Goal: Information Seeking & Learning: Learn about a topic

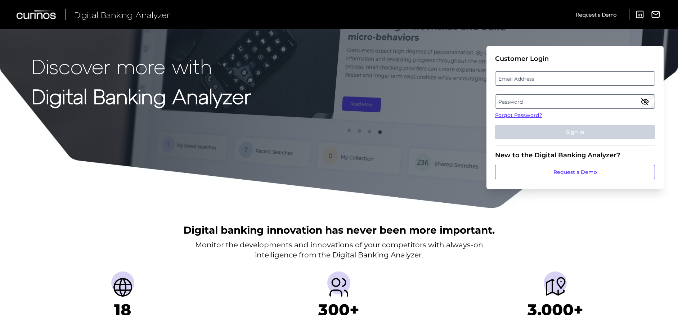
click at [588, 78] on label "Email Address" at bounding box center [575, 78] width 159 height 13
click at [588, 78] on input "email" at bounding box center [575, 78] width 160 height 14
click at [539, 115] on link "Forgot Password?" at bounding box center [575, 116] width 160 height 8
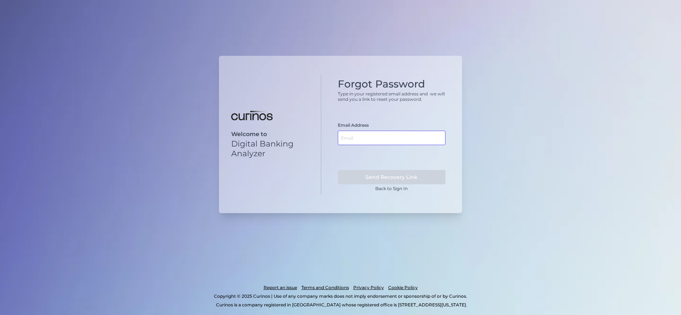
click at [393, 134] on input "text" at bounding box center [392, 138] width 108 height 14
type input "[PERSON_NAME][EMAIL_ADDRESS][PERSON_NAME][DOMAIN_NAME]"
click at [414, 174] on button "Send Recovery Link" at bounding box center [392, 177] width 108 height 14
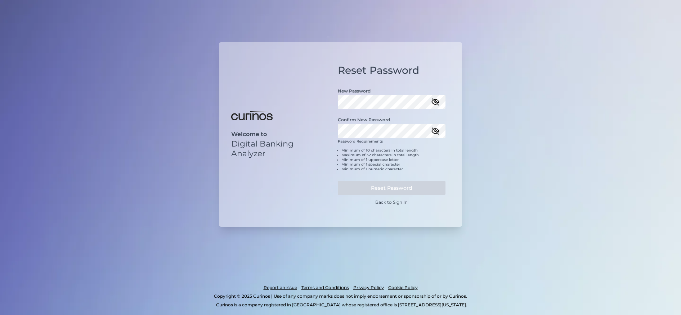
click at [434, 101] on icon "button" at bounding box center [435, 102] width 6 height 6
click at [436, 131] on icon "button" at bounding box center [435, 131] width 9 height 9
click at [412, 191] on button "Reset Password" at bounding box center [392, 188] width 108 height 14
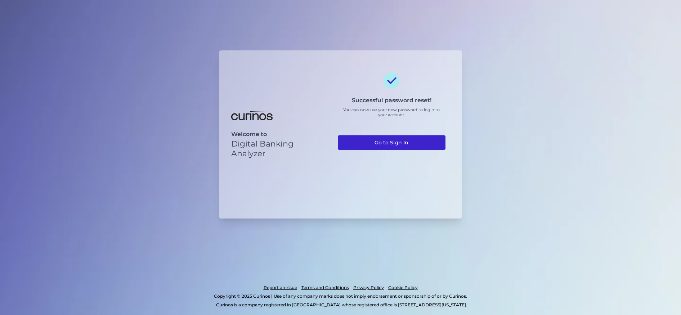
click at [393, 144] on link "Go to Sign In" at bounding box center [392, 142] width 108 height 14
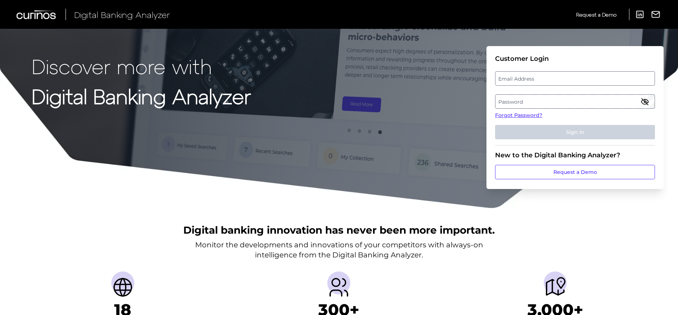
click at [515, 83] on label "Email Address" at bounding box center [575, 78] width 159 height 13
click at [515, 83] on input "email" at bounding box center [575, 78] width 160 height 14
click at [515, 80] on input "Email Address" at bounding box center [575, 78] width 160 height 14
type input "[PERSON_NAME][EMAIL_ADDRESS][PERSON_NAME][DOMAIN_NAME]"
click at [529, 98] on label "Password" at bounding box center [575, 101] width 159 height 13
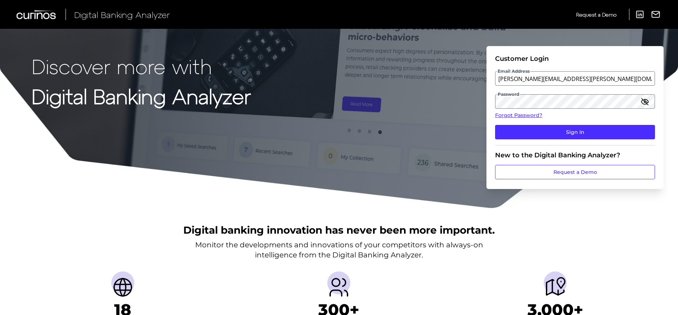
click at [643, 102] on icon "button" at bounding box center [645, 101] width 9 height 9
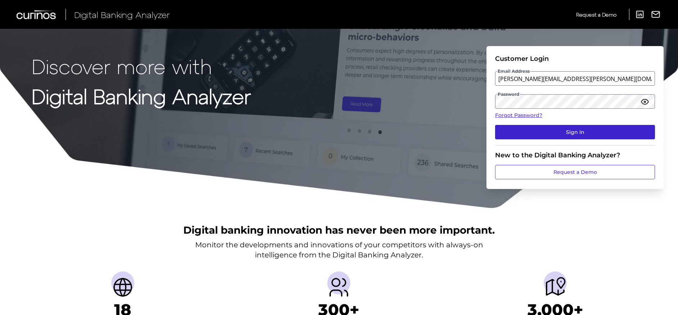
click at [601, 129] on button "Sign In" at bounding box center [575, 132] width 160 height 14
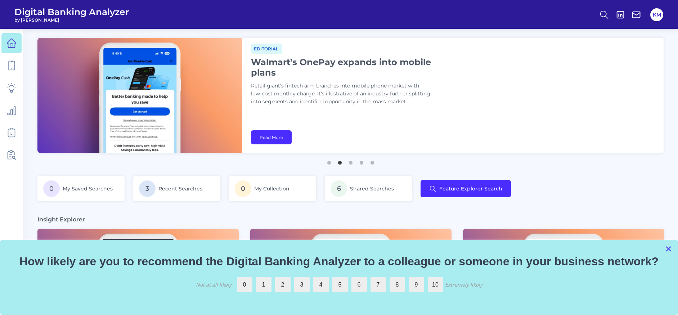
click at [669, 252] on button "×" at bounding box center [668, 249] width 7 height 12
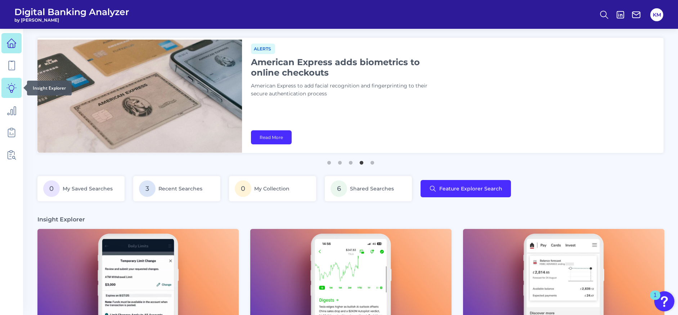
click at [10, 87] on icon at bounding box center [11, 88] width 10 height 10
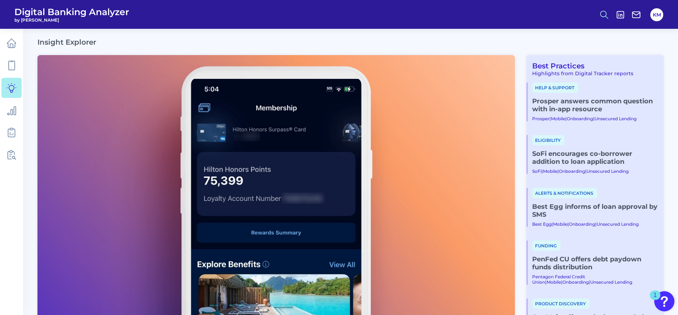
click at [604, 12] on icon at bounding box center [604, 15] width 10 height 10
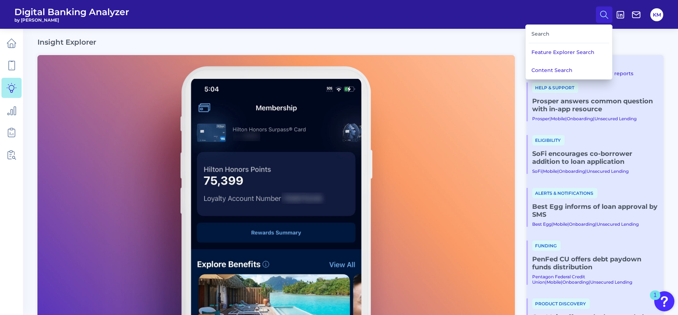
click at [583, 33] on div "Search" at bounding box center [569, 34] width 81 height 18
click at [537, 35] on div "Search" at bounding box center [569, 34] width 81 height 18
click at [542, 31] on div "Search" at bounding box center [569, 34] width 81 height 18
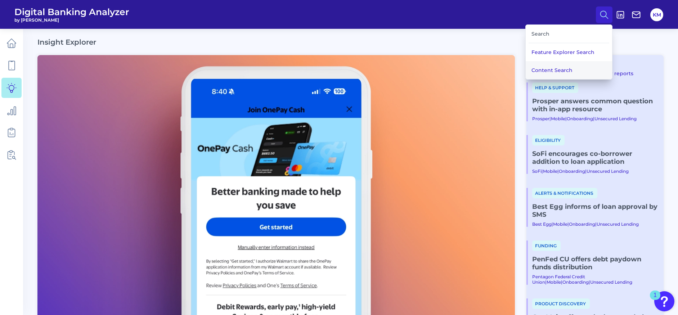
click at [568, 69] on button "Content Search" at bounding box center [569, 70] width 86 height 18
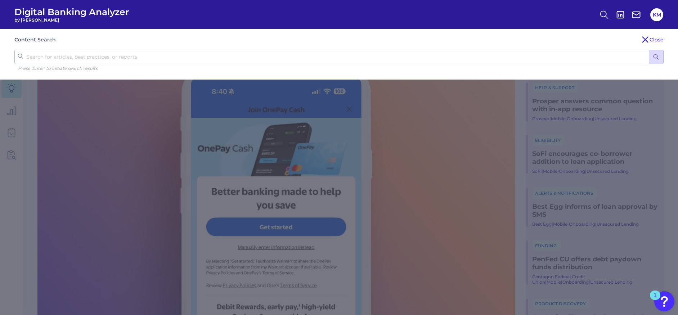
click at [482, 53] on input "text" at bounding box center [338, 57] width 649 height 14
type input "zelle"
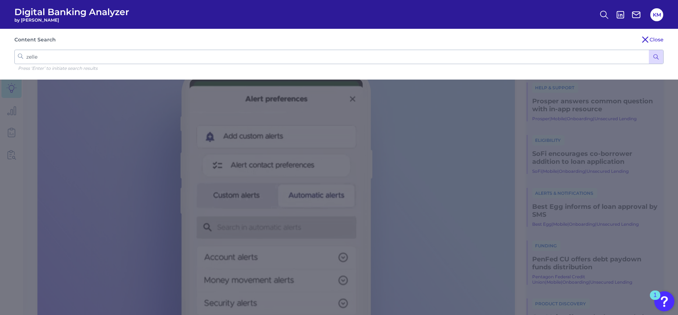
click button "submit" at bounding box center [656, 57] width 14 height 14
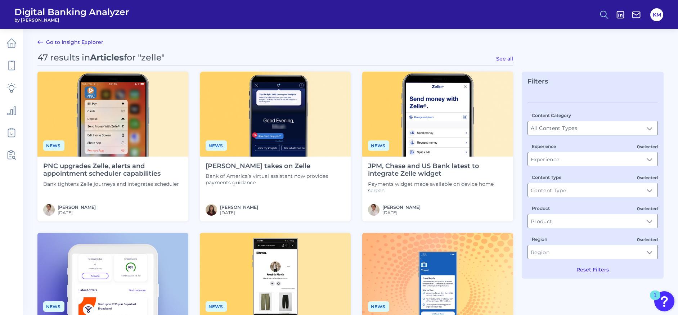
click at [605, 11] on circle at bounding box center [604, 14] width 6 height 6
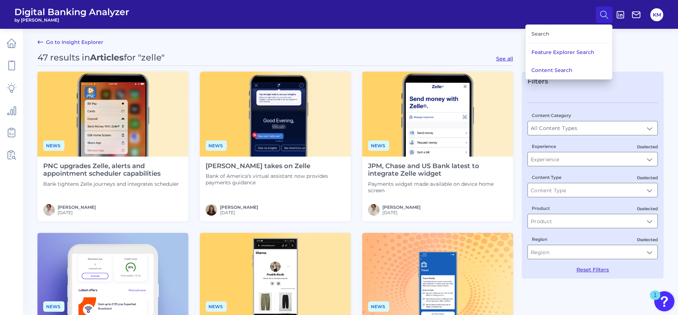
click at [541, 36] on div "Search" at bounding box center [569, 34] width 81 height 18
drag, startPoint x: 166, startPoint y: 53, endPoint x: 149, endPoint y: 52, distance: 16.6
click at [165, 53] on span "for "zelle"" at bounding box center [144, 57] width 41 height 10
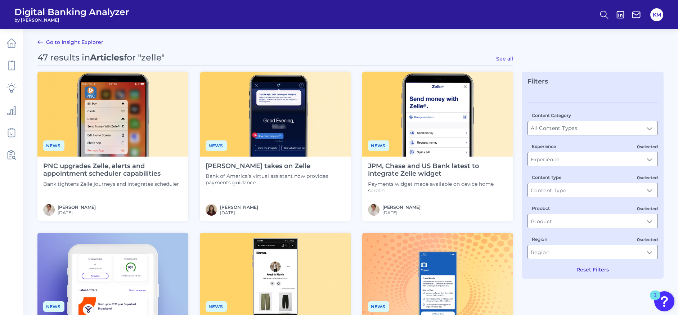
click at [69, 42] on link "Go to Insight Explorer" at bounding box center [70, 42] width 66 height 9
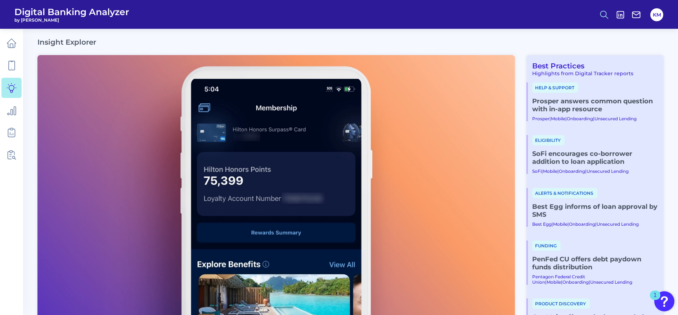
click at [602, 14] on icon at bounding box center [604, 15] width 10 height 10
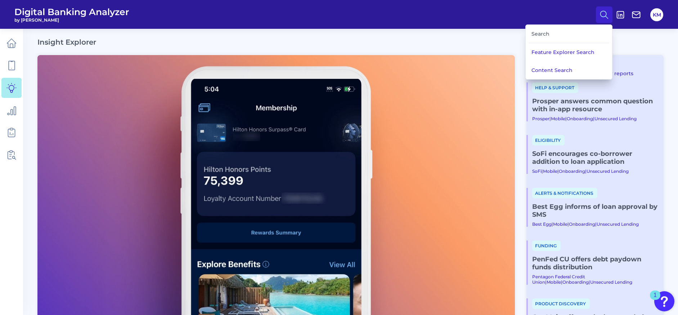
click at [557, 67] on button "Content Search" at bounding box center [569, 70] width 86 height 18
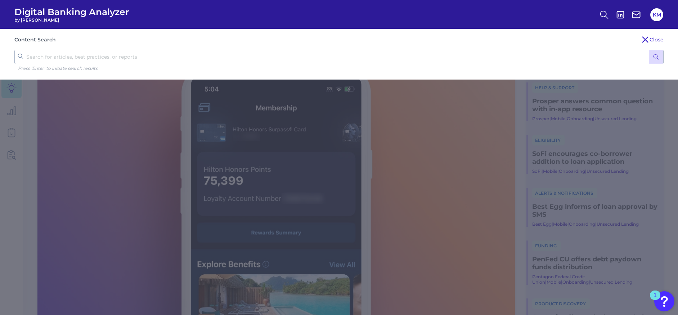
click at [136, 57] on input "text" at bounding box center [338, 57] width 649 height 14
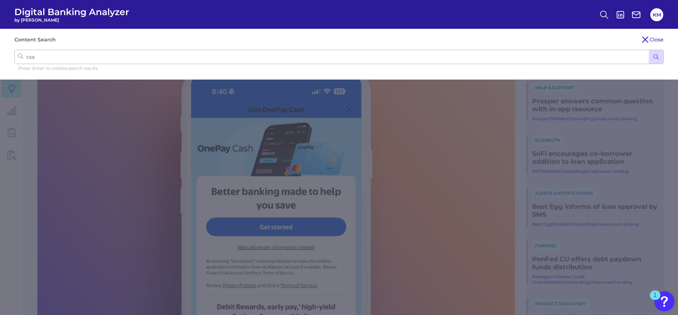
type input "csat"
click button "submit" at bounding box center [656, 57] width 14 height 14
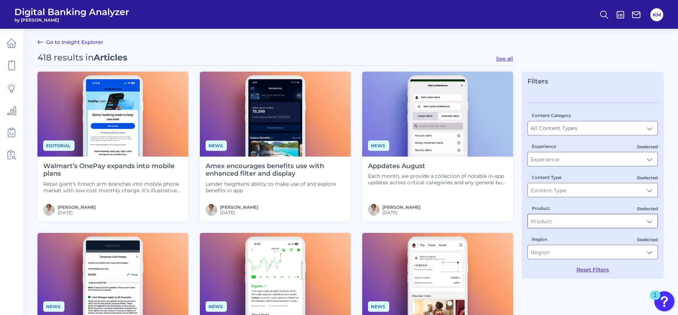
click at [583, 221] on input "Product" at bounding box center [593, 221] width 130 height 14
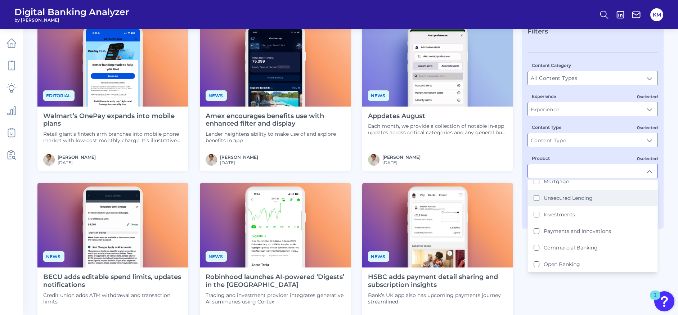
scroll to position [87, 0]
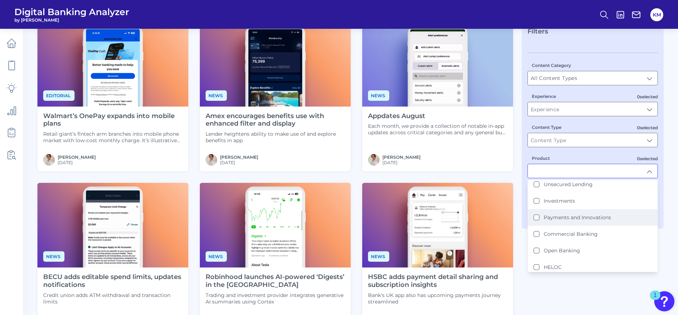
click at [535, 216] on Innovations "Payments and Innovations" at bounding box center [537, 218] width 6 height 6
type input "Payments and Innovations"
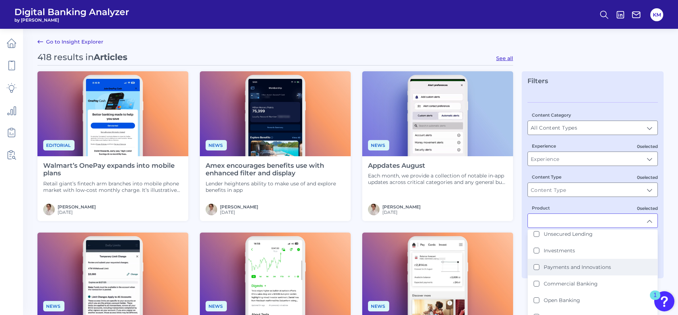
scroll to position [0, 0]
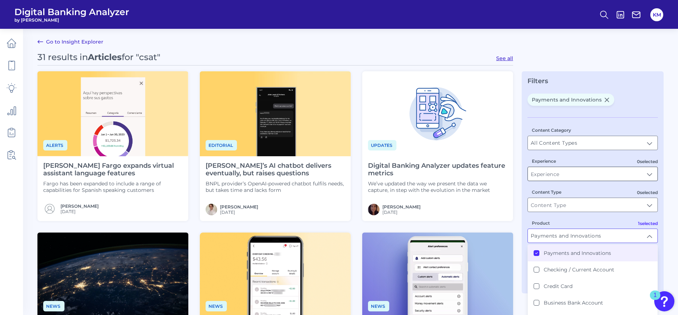
click at [580, 172] on input "Experience" at bounding box center [593, 174] width 130 height 14
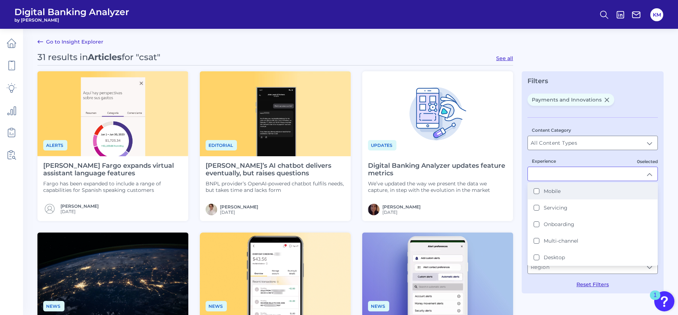
click at [537, 192] on button "Mobile" at bounding box center [537, 191] width 6 height 6
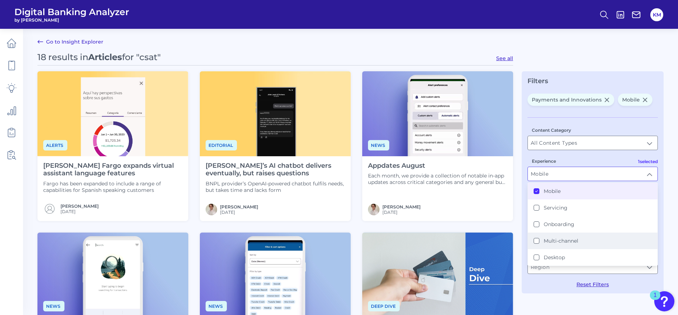
click at [534, 241] on button "Multi-channel" at bounding box center [537, 241] width 6 height 6
type input "Mobile, Multi-channel"
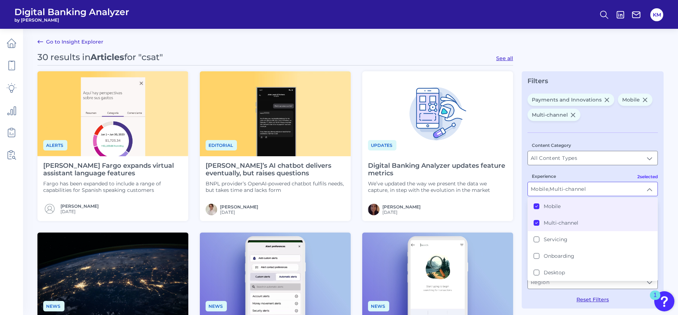
click at [594, 124] on div "Payments and Innovations Mobile Multi-channel Content Category All Content Type…" at bounding box center [593, 198] width 130 height 209
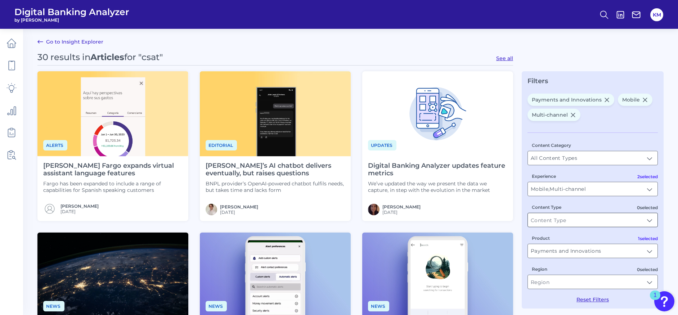
click at [579, 218] on input "Content Type" at bounding box center [593, 220] width 130 height 14
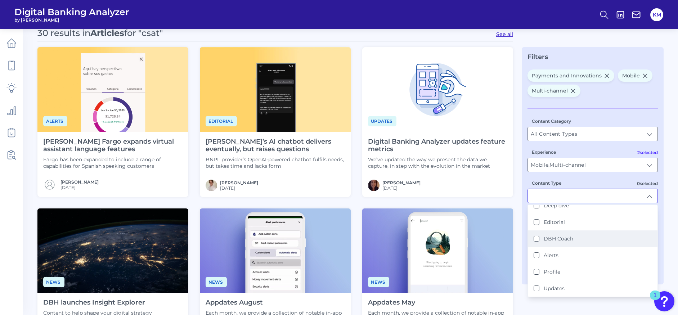
scroll to position [48, 0]
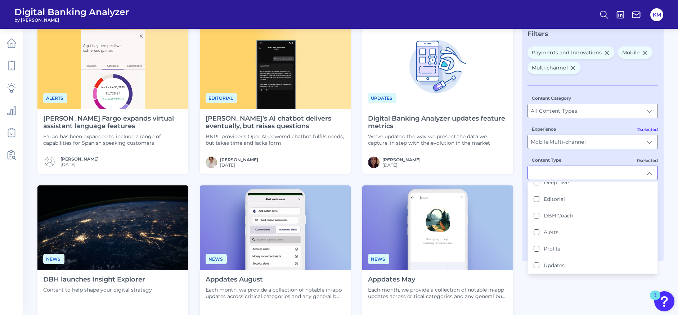
click at [583, 290] on div "30 results in Articles for "csat" See all Alerts [PERSON_NAME] Fargo expands vi…" at bounding box center [350, 306] width 626 height 602
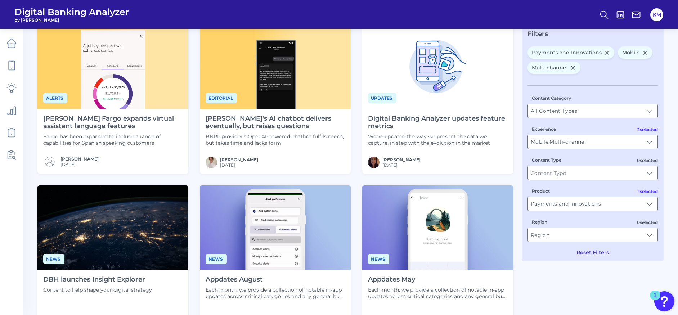
click at [195, 177] on div "Alerts [PERSON_NAME] Fargo expands virtual assistant language features [PERSON_…" at bounding box center [275, 179] width 476 height 311
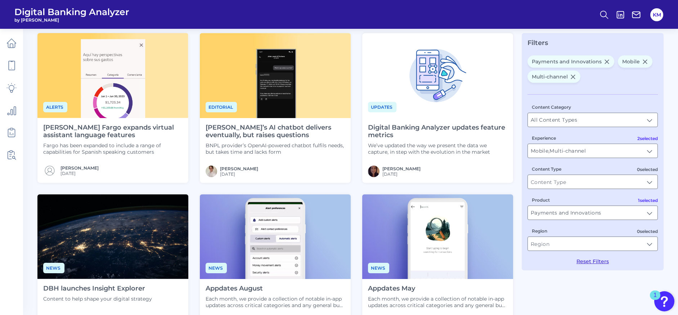
scroll to position [0, 0]
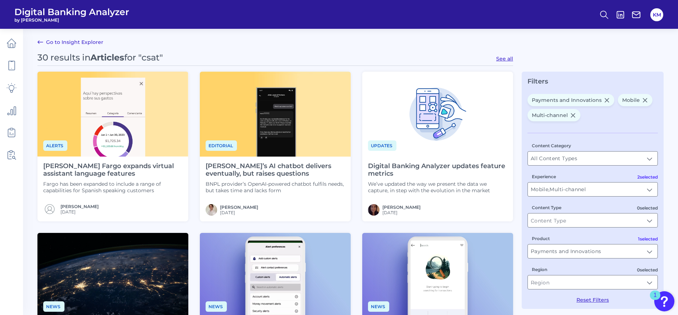
click at [606, 99] on icon at bounding box center [607, 100] width 4 height 4
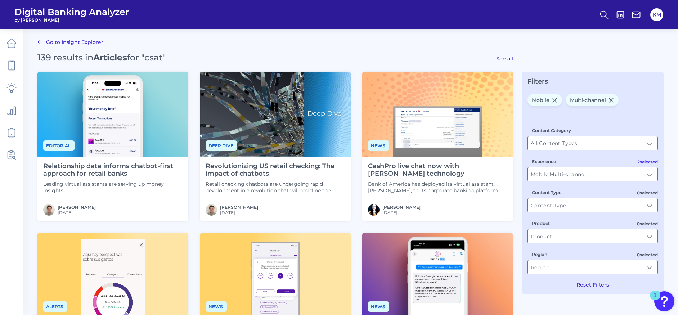
click at [610, 100] on icon at bounding box center [611, 100] width 4 height 4
type input "Mobile"
click at [557, 99] on icon at bounding box center [555, 100] width 6 height 6
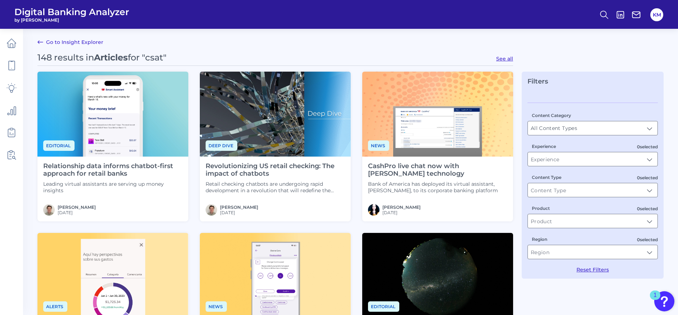
click at [86, 39] on link "Go to Insight Explorer" at bounding box center [70, 42] width 66 height 9
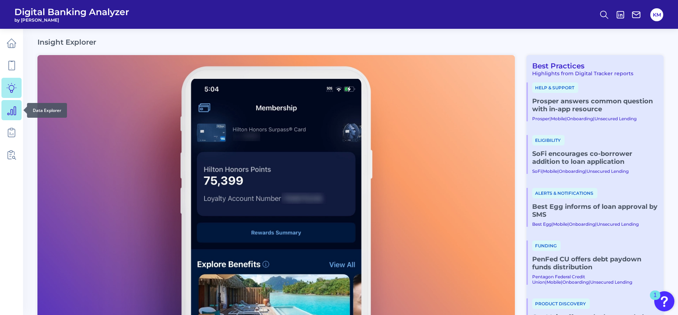
click at [13, 110] on icon at bounding box center [12, 111] width 8 height 8
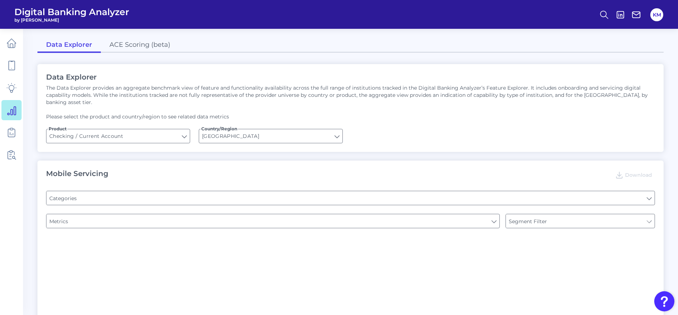
type input "Type of Institution"
type input "Pre-login Features"
type input "Channel"
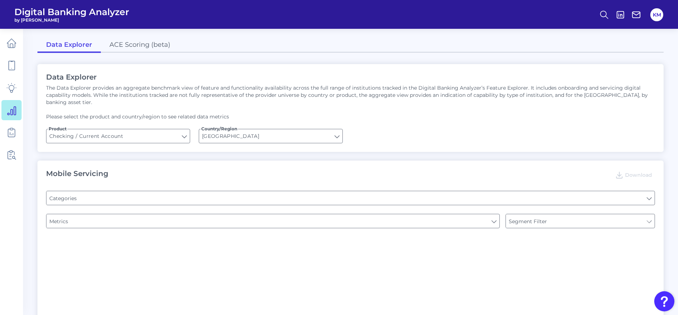
type input "Online Banking Registration"
type input "Upon opening the app are users immediately prompted to use Touch/Face ID to log…"
type input "END-TO-END JOURNEY: Can you apply for the PRODUCT as a new to brand customer on…"
type input "Can you register for online banking?"
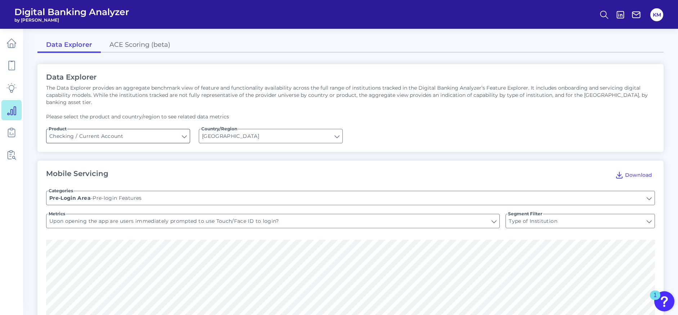
click at [185, 129] on input "Checking / Current Account" at bounding box center [117, 136] width 143 height 14
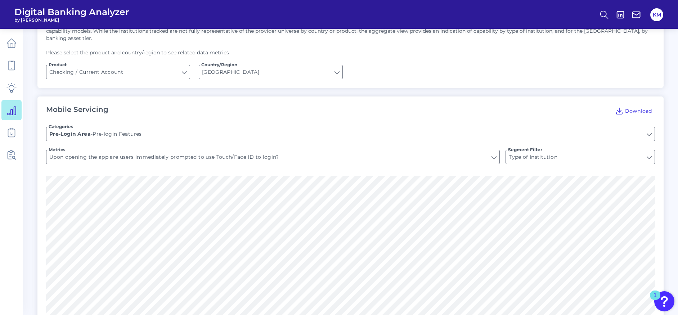
scroll to position [55, 0]
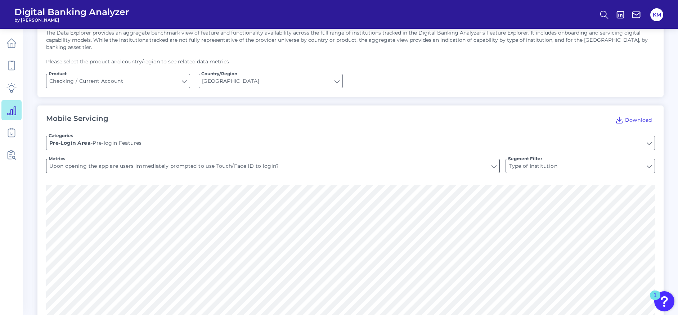
click at [496, 159] on input "Upon opening the app are users immediately prompted to use Touch/Face ID to log…" at bounding box center [272, 166] width 453 height 14
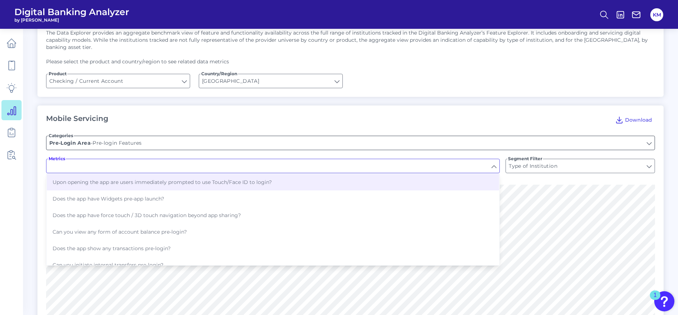
click at [651, 136] on input "Pre-login Features" at bounding box center [350, 143] width 608 height 14
type input "Upon opening the app are users immediately prompted to use Touch/Face ID to log…"
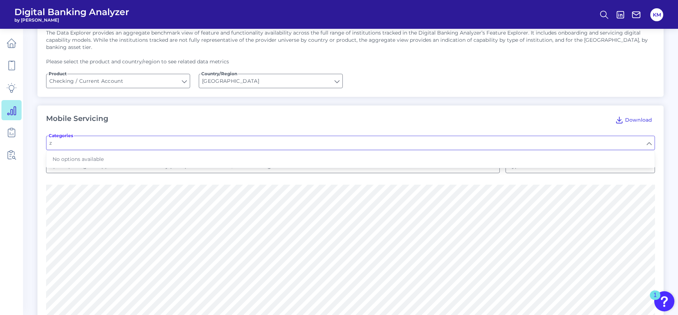
scroll to position [0, 0]
type input "z"
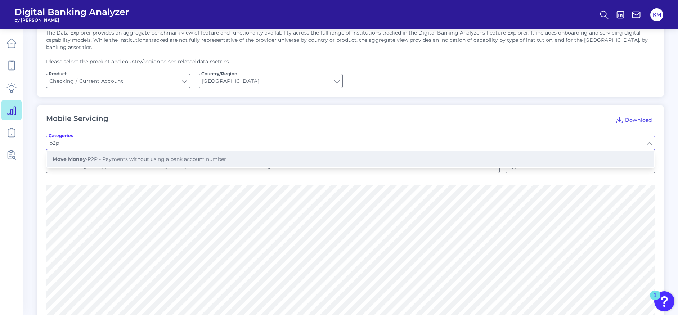
click at [126, 156] on span "Move Money - P2P - Payments without using a bank account number" at bounding box center [140, 159] width 174 height 6
type input "P2P - Payments without using a bank account number"
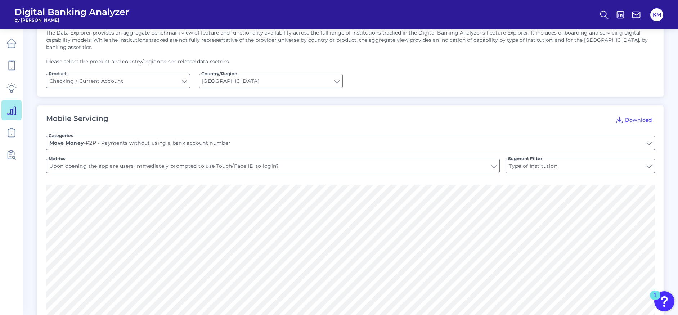
type input "Can you pay to a mobile number?"
click at [495, 160] on input "Can you pay to a mobile number?" at bounding box center [272, 166] width 453 height 14
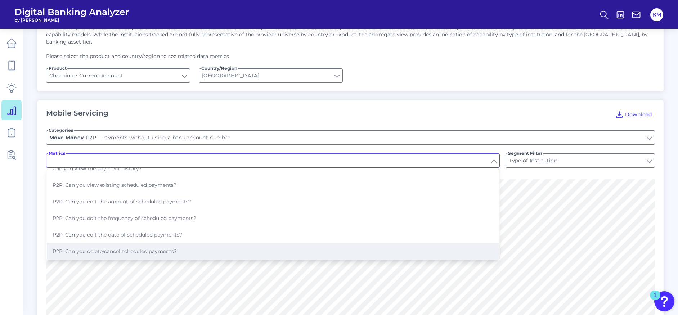
scroll to position [67, 0]
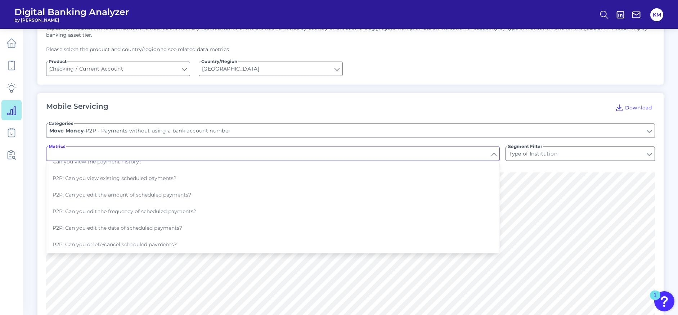
click at [588, 147] on input "Type of Institution" at bounding box center [580, 154] width 149 height 14
type input "Can you pay to a mobile number?"
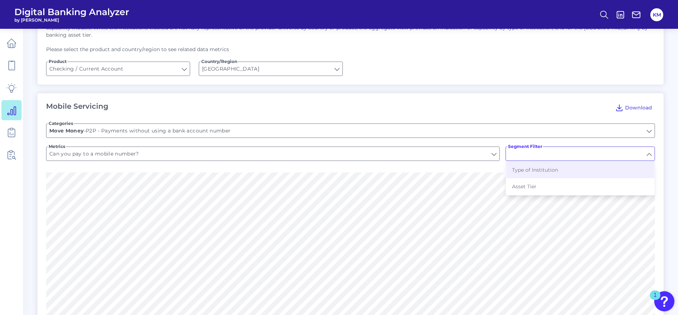
click at [590, 147] on input "Segment Filter" at bounding box center [580, 154] width 149 height 14
type input "Type of Institution"
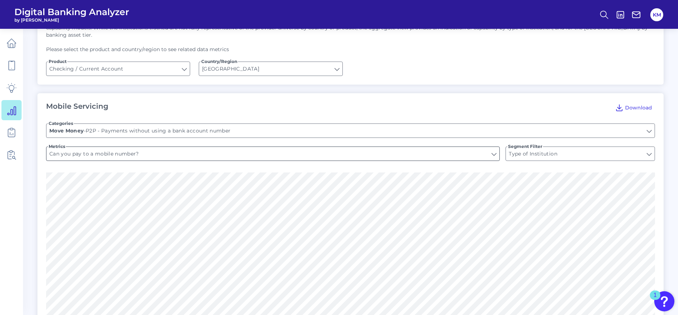
click at [483, 151] on input "Can you pay to a mobile number?" at bounding box center [272, 154] width 453 height 14
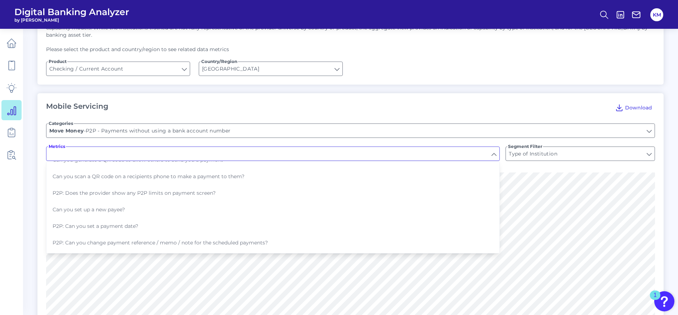
scroll to position [161, 0]
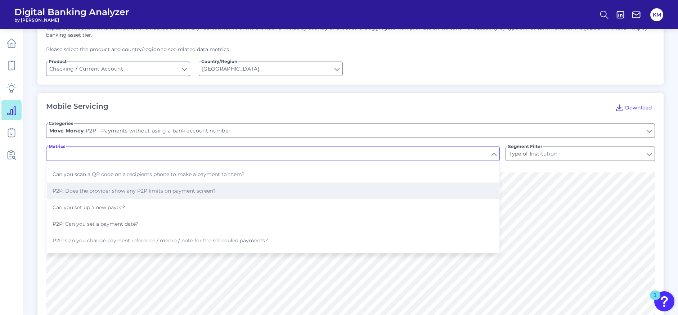
click at [337, 188] on button "P2P: Does the provider show any P2P limits on payment screen?" at bounding box center [273, 191] width 452 height 17
type input "P2P: Does the provider show any P2P limits on payment screen?"
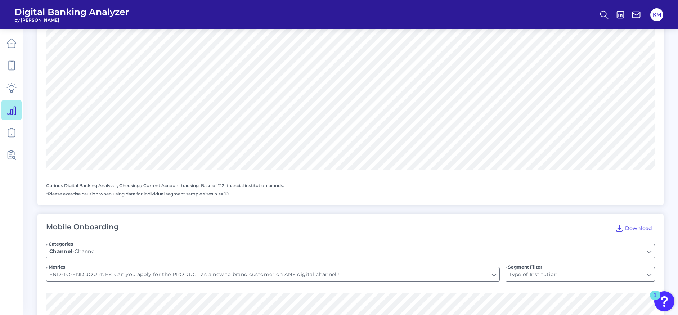
scroll to position [769, 0]
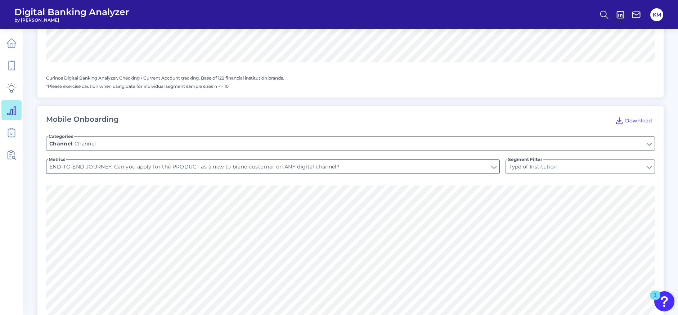
click at [494, 160] on input "END-TO-END JOURNEY: Can you apply for the PRODUCT as a new to brand customer on…" at bounding box center [272, 167] width 453 height 14
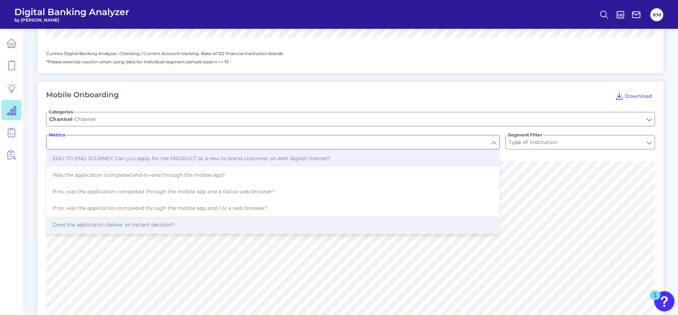
scroll to position [728, 0]
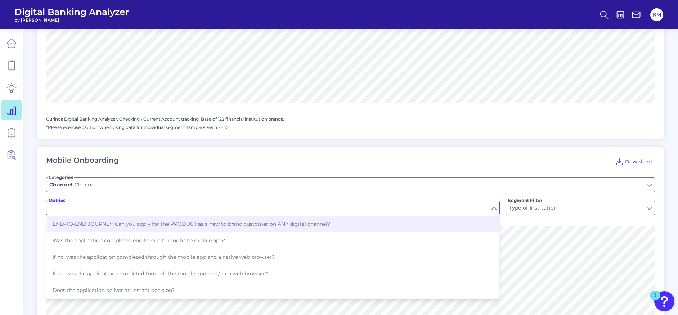
click at [449, 156] on div "Mobile Onboarding Download" at bounding box center [350, 162] width 609 height 12
type input "END-TO-END JOURNEY: Can you apply for the PRODUCT as a new to brand customer on…"
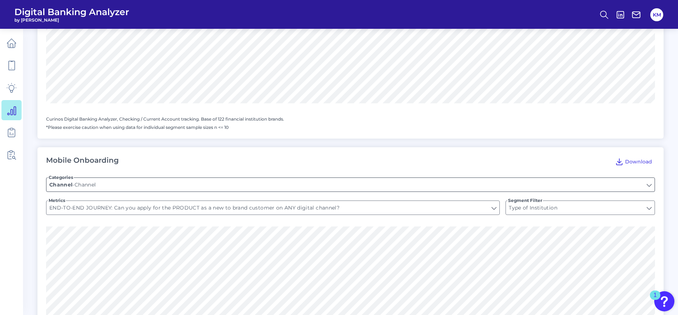
click at [443, 178] on input "Channel" at bounding box center [350, 185] width 608 height 14
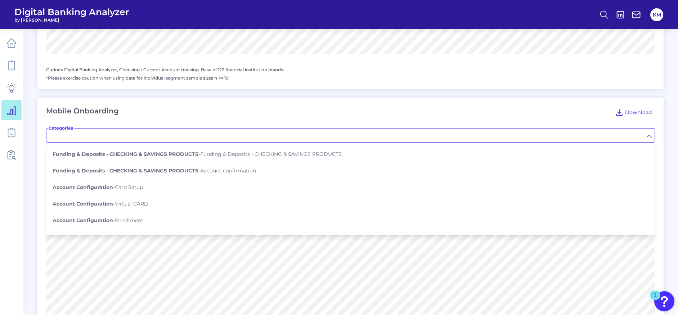
scroll to position [204, 0]
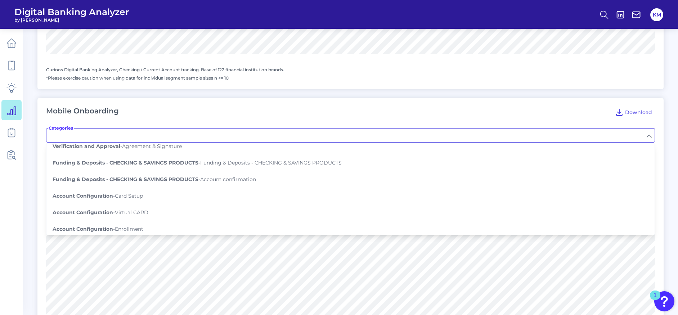
click at [184, 120] on form "Categories Channel - Channel Pre-Application Initiation Content - Web pages and…" at bounding box center [350, 149] width 609 height 58
type input "Channel"
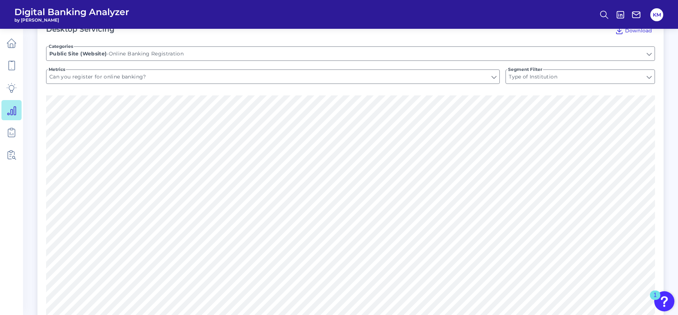
scroll to position [435, 0]
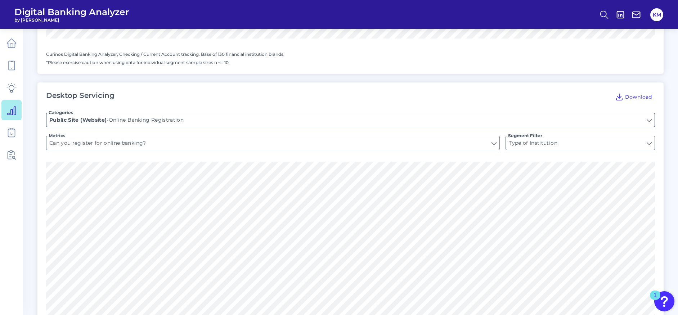
click at [245, 115] on input "Online Banking Registration" at bounding box center [350, 120] width 608 height 14
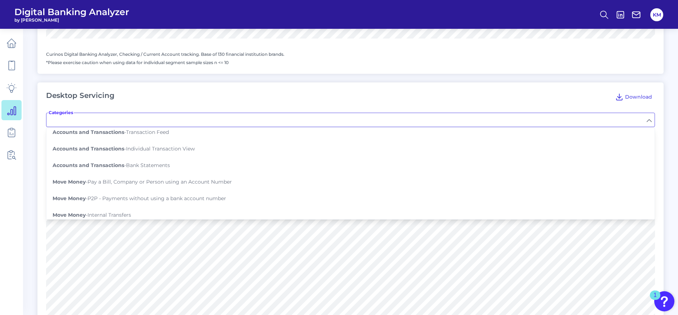
scroll to position [193, 0]
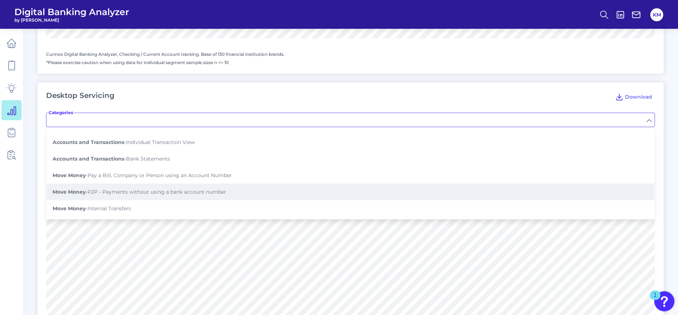
click at [194, 189] on span "Move Money - P2P - Payments without using a bank account number" at bounding box center [140, 192] width 174 height 6
type input "P2P - Payments without using a bank account number"
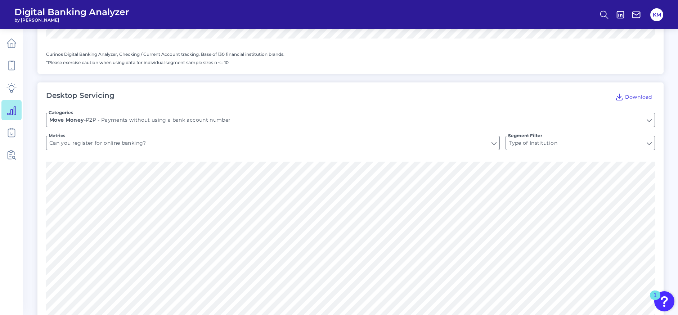
type input "Can you pay to a mobile number?"
click at [206, 137] on input "Can you pay to a mobile number?" at bounding box center [272, 143] width 453 height 14
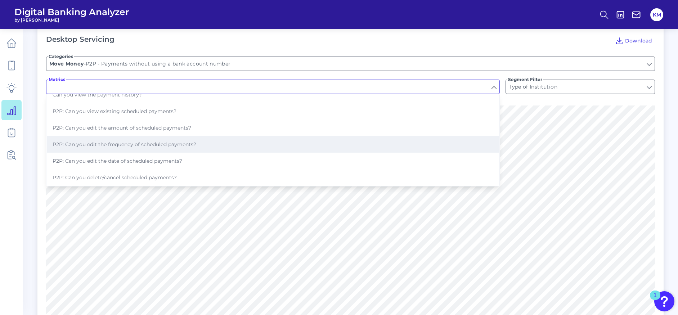
scroll to position [492, 0]
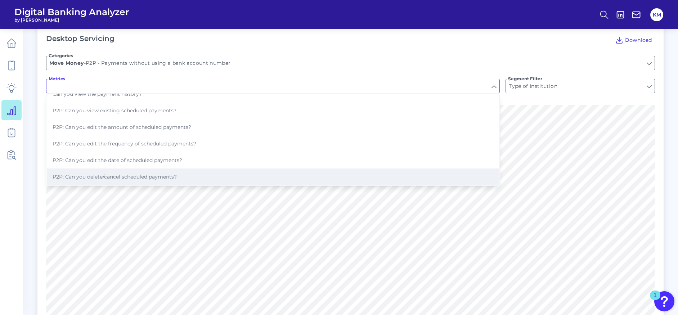
click at [164, 174] on button "P2P: Can you delete/cancel scheduled payments?" at bounding box center [273, 177] width 452 height 17
type input "P2P: Can you delete/cancel scheduled payments?"
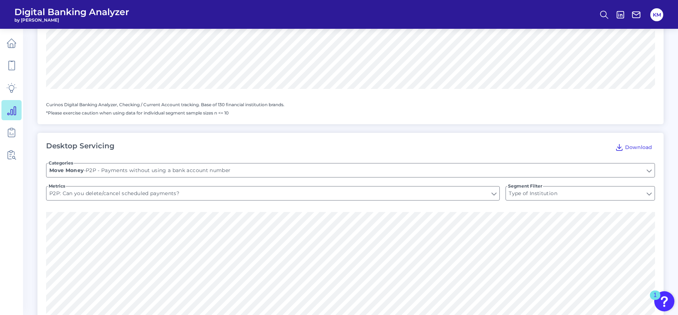
scroll to position [382, 0]
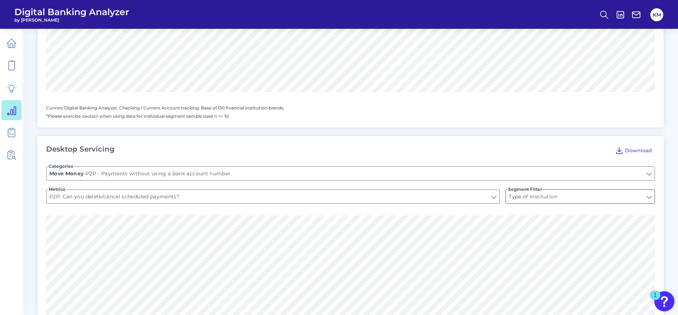
click at [541, 190] on input "Type of Institution" at bounding box center [580, 197] width 149 height 14
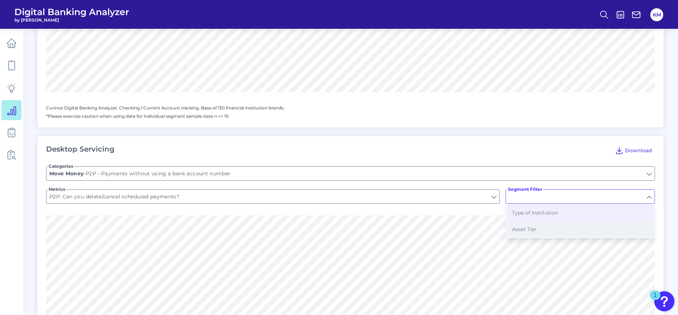
click at [544, 221] on button "Asset Tier" at bounding box center [580, 229] width 148 height 17
type input "Asset Tier"
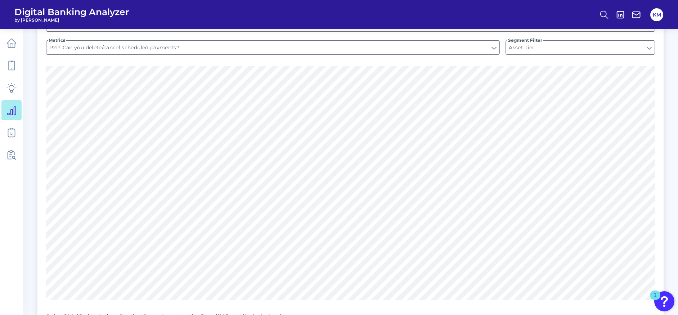
scroll to position [523, 0]
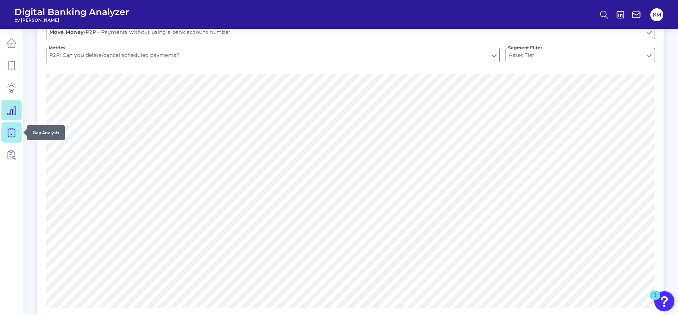
click at [8, 132] on icon at bounding box center [11, 133] width 7 height 8
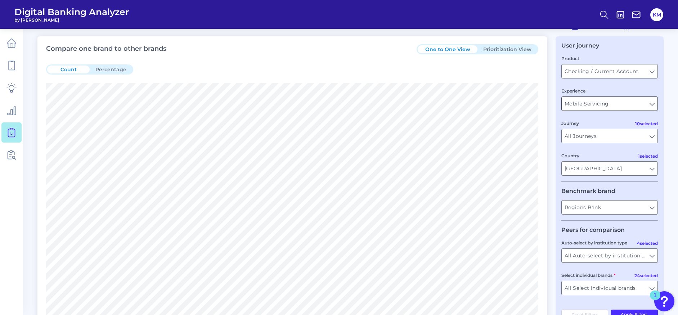
scroll to position [23, 0]
click at [649, 71] on input "Checking / Current Account" at bounding box center [610, 70] width 96 height 14
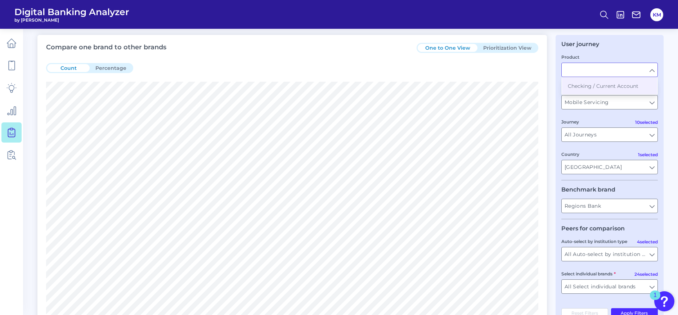
click at [651, 71] on input "Product" at bounding box center [610, 70] width 96 height 14
type input "Checking / Current Account"
click at [651, 99] on input "Mobile Servicing" at bounding box center [610, 102] width 96 height 14
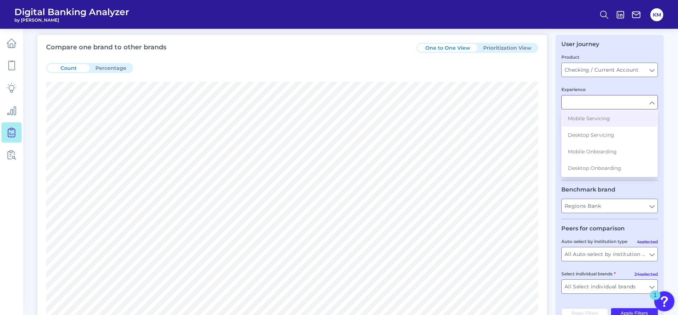
click at [651, 99] on input "Experience" at bounding box center [610, 102] width 96 height 14
type input "Mobile Servicing"
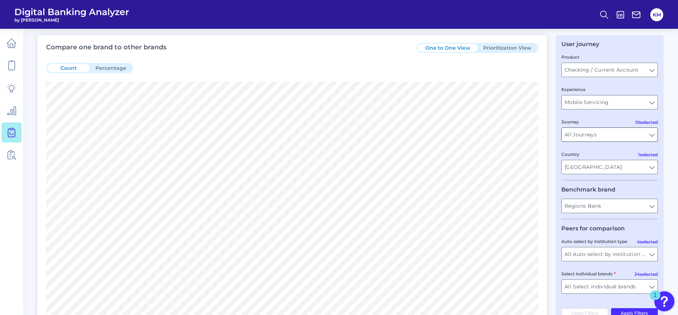
click at [651, 133] on input "All Journeys" at bounding box center [610, 135] width 96 height 14
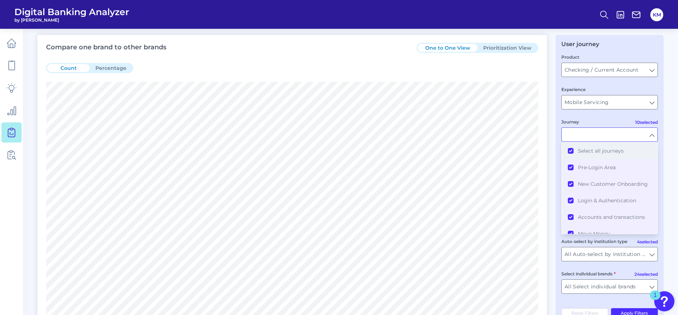
click at [569, 151] on button "Select all journeys" at bounding box center [609, 151] width 95 height 17
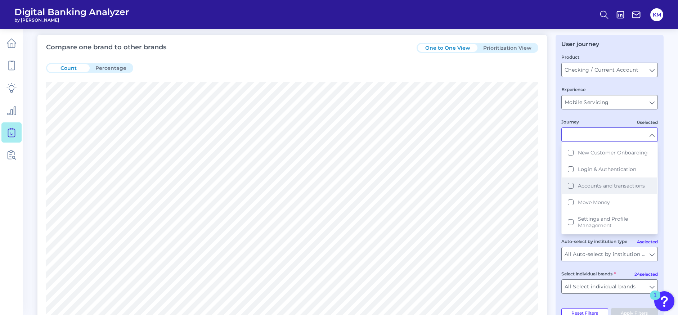
scroll to position [39, 0]
click at [570, 195] on button "Move Money" at bounding box center [609, 195] width 95 height 17
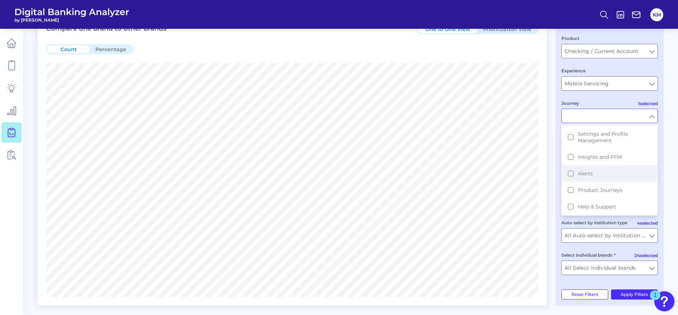
scroll to position [56, 0]
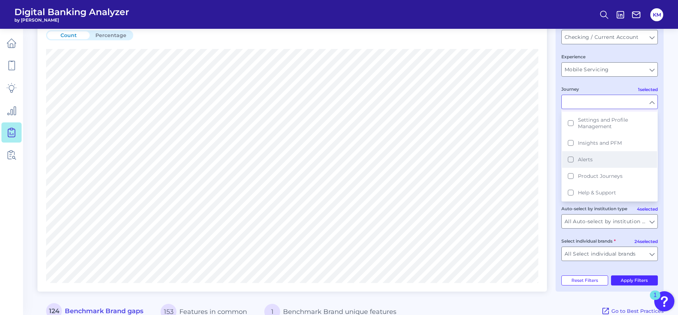
click at [570, 159] on button "Alerts" at bounding box center [609, 159] width 95 height 17
click at [633, 279] on button "Apply Filters" at bounding box center [634, 280] width 47 height 10
type input "Move Money, Alerts"
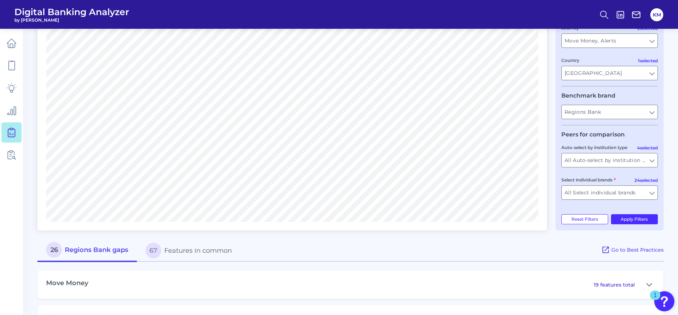
scroll to position [147, 0]
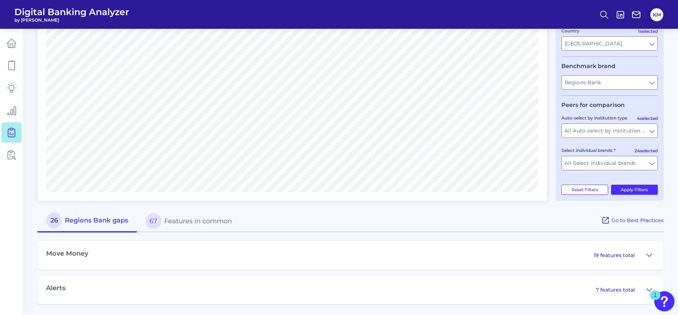
click at [75, 256] on h3 "Move Money" at bounding box center [67, 254] width 42 height 8
click at [649, 255] on icon at bounding box center [649, 255] width 6 height 9
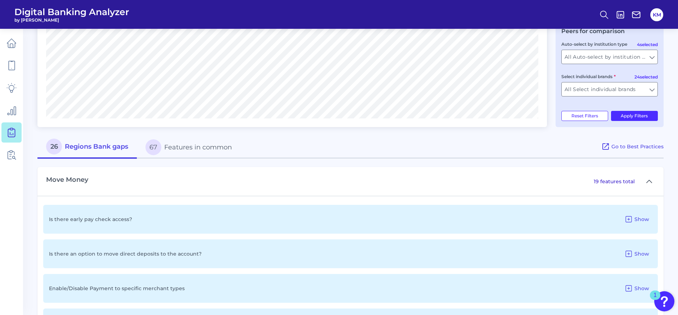
scroll to position [251, 0]
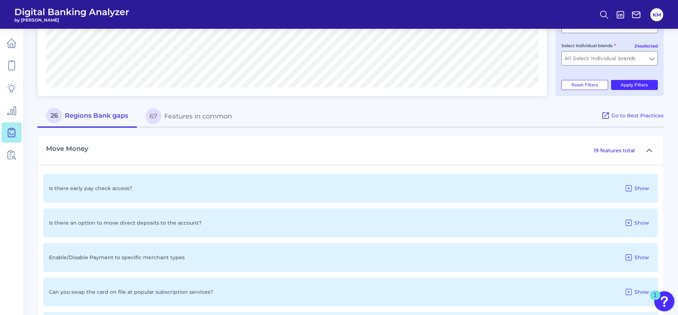
click at [650, 151] on icon at bounding box center [649, 150] width 6 height 9
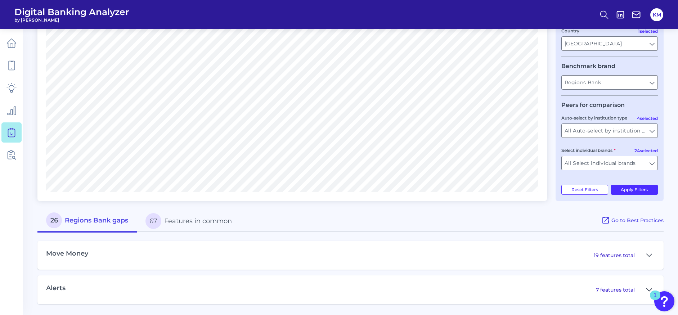
click at [647, 290] on icon at bounding box center [649, 290] width 6 height 9
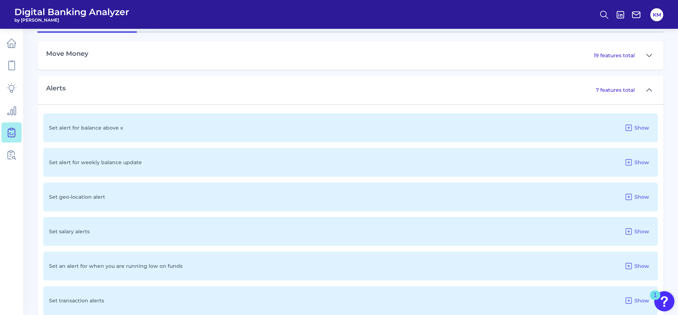
scroll to position [208, 0]
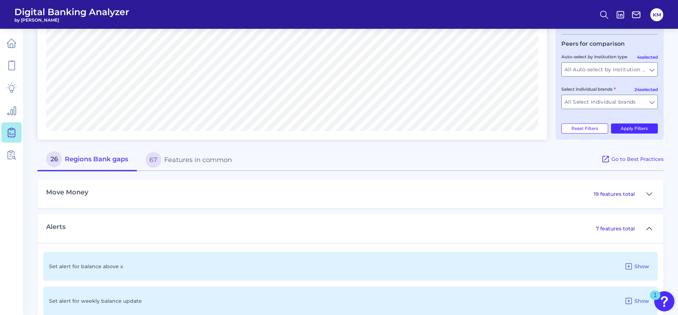
click at [650, 229] on icon at bounding box center [649, 228] width 6 height 9
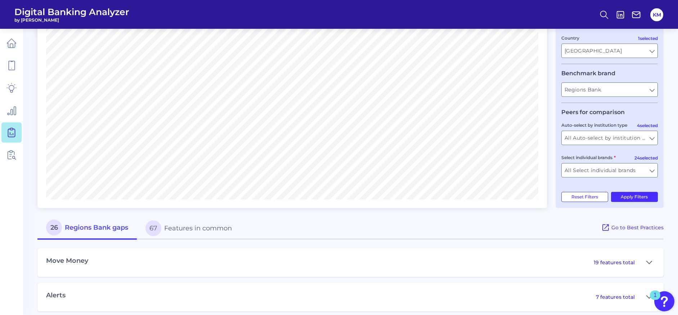
scroll to position [147, 0]
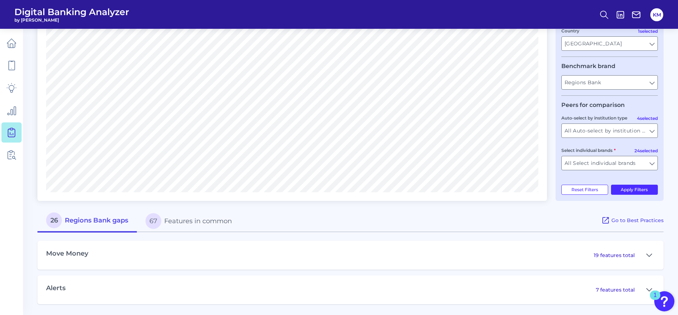
click at [209, 220] on button "67 Features in common" at bounding box center [189, 221] width 104 height 23
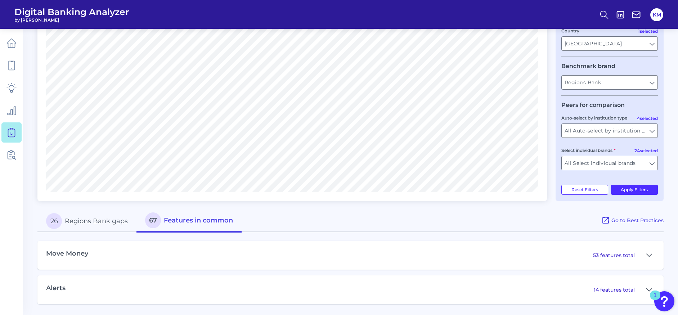
click at [205, 253] on div "Move Money 53 features total" at bounding box center [350, 255] width 626 height 29
click at [649, 253] on icon at bounding box center [649, 255] width 6 height 9
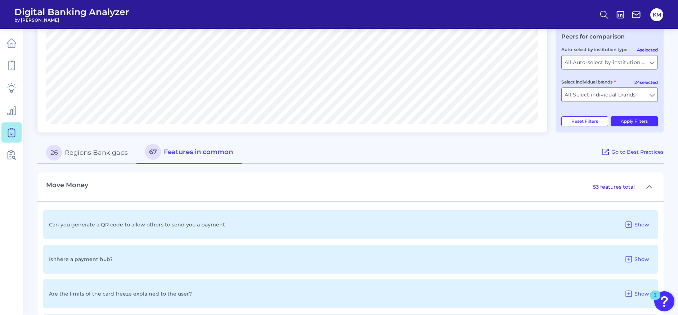
scroll to position [283, 0]
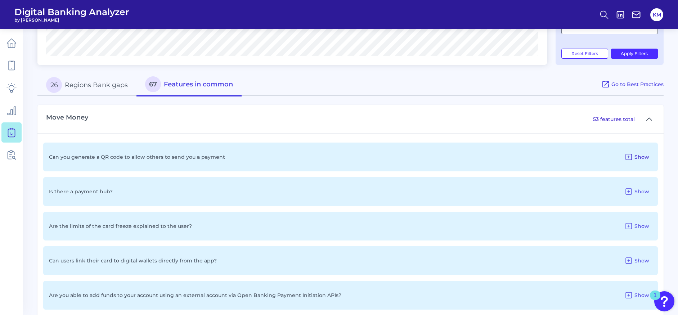
click at [627, 156] on icon at bounding box center [628, 157] width 9 height 9
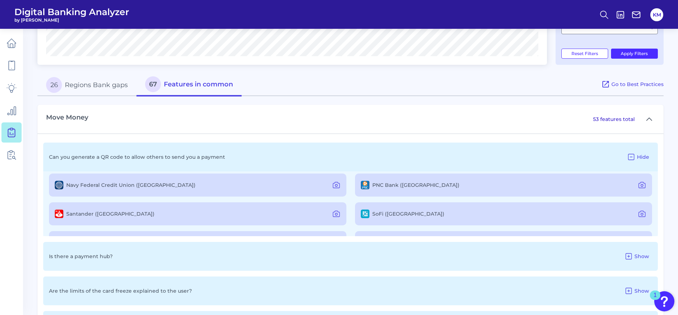
scroll to position [258, 0]
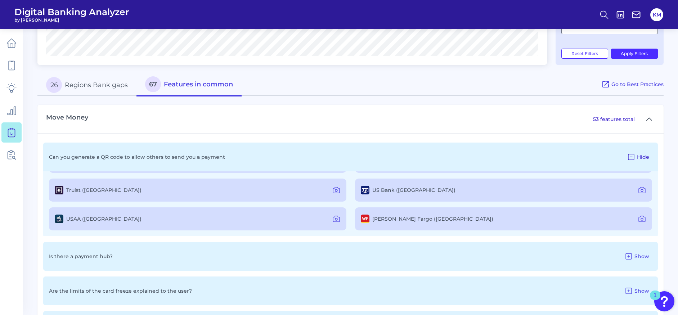
click at [632, 154] on icon at bounding box center [631, 157] width 9 height 9
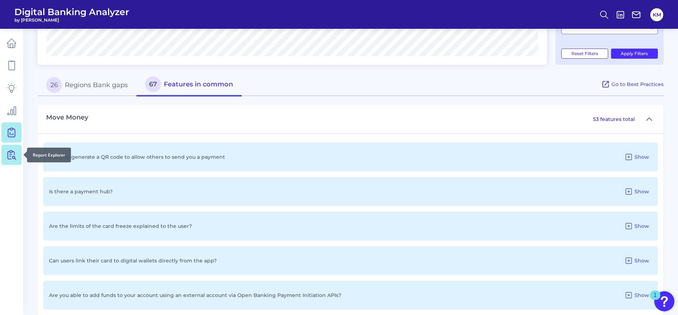
click at [9, 157] on icon at bounding box center [11, 155] width 10 height 10
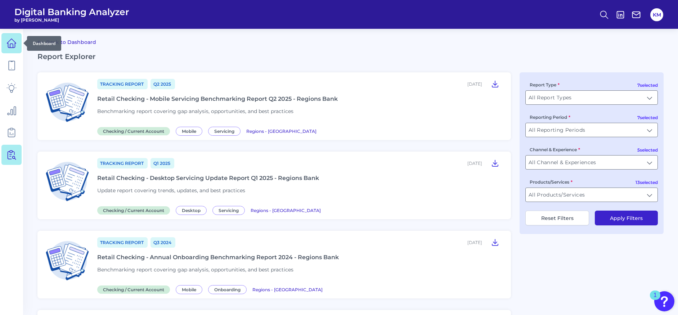
click at [13, 52] on link at bounding box center [11, 43] width 20 height 20
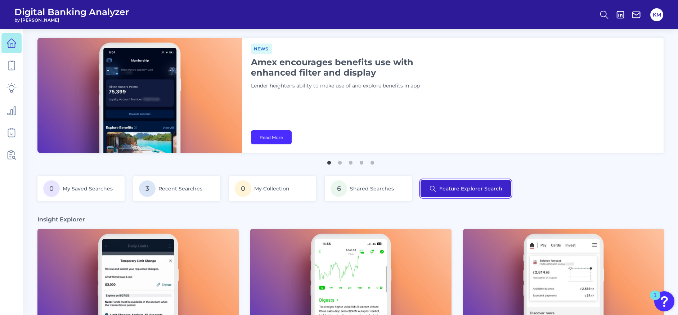
click at [448, 189] on button "Feature Explorer Search" at bounding box center [466, 188] width 90 height 17
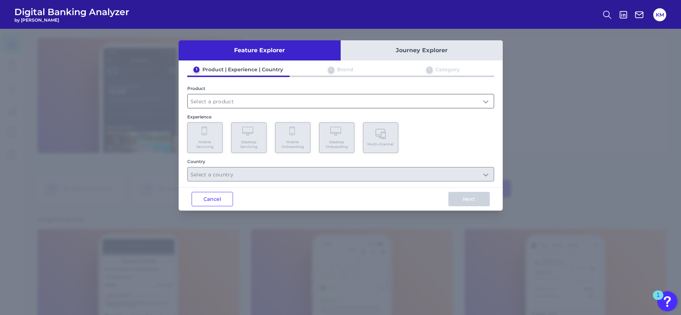
click at [274, 94] on input "text" at bounding box center [341, 101] width 306 height 14
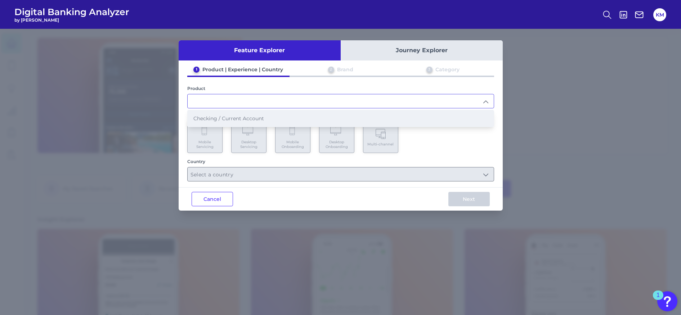
click at [271, 117] on li "Checking / Current Account" at bounding box center [341, 118] width 306 height 17
type input "Checking / Current Account"
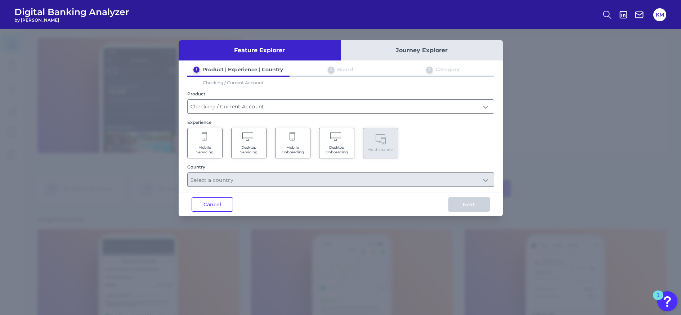
click at [203, 145] on span "Mobile Servicing" at bounding box center [204, 149] width 27 height 9
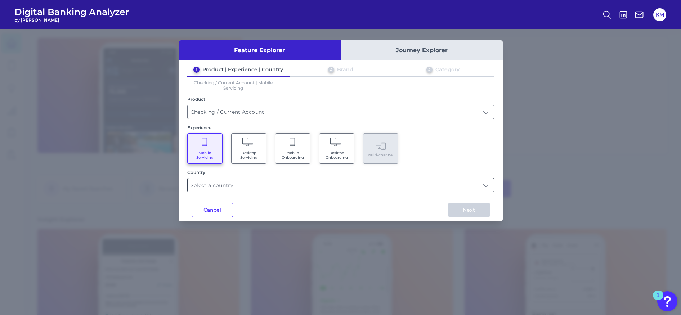
click at [320, 185] on input "text" at bounding box center [341, 185] width 306 height 14
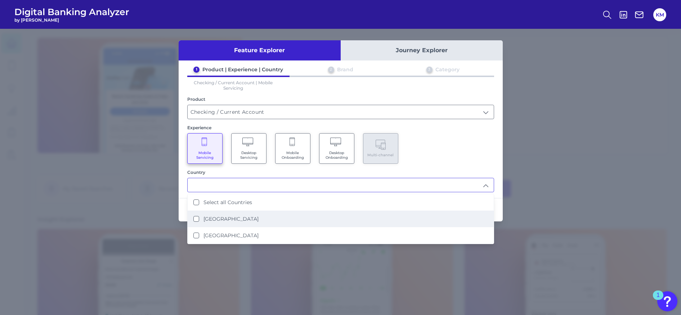
click at [199, 219] on States "[GEOGRAPHIC_DATA]" at bounding box center [196, 219] width 6 height 6
type input "[GEOGRAPHIC_DATA]"
click at [458, 154] on div "Mobile Servicing Desktop Servicing Mobile Onboarding Desktop Onboarding Multi-c…" at bounding box center [340, 148] width 307 height 31
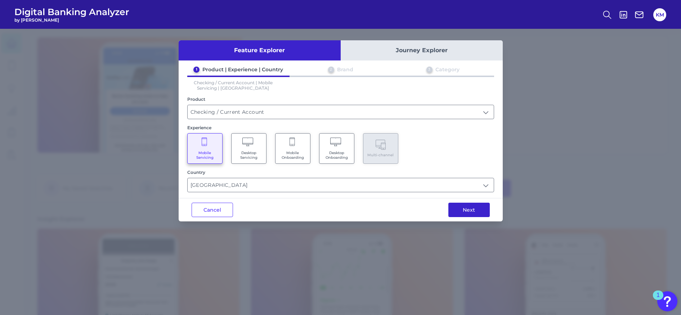
click at [471, 212] on button "Next" at bounding box center [468, 210] width 41 height 14
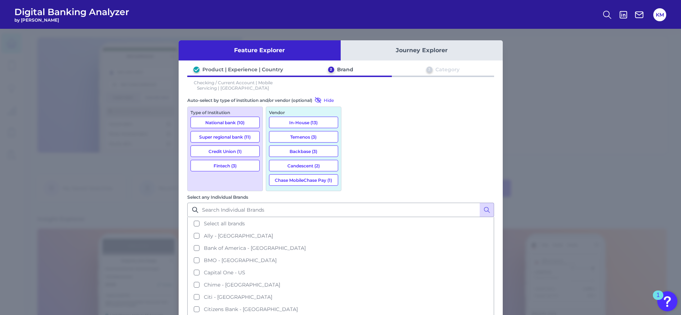
click at [221, 121] on button "National bank (10)" at bounding box center [224, 123] width 69 height 12
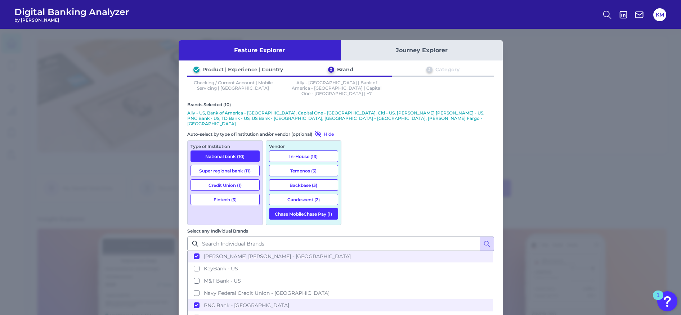
scroll to position [140, 0]
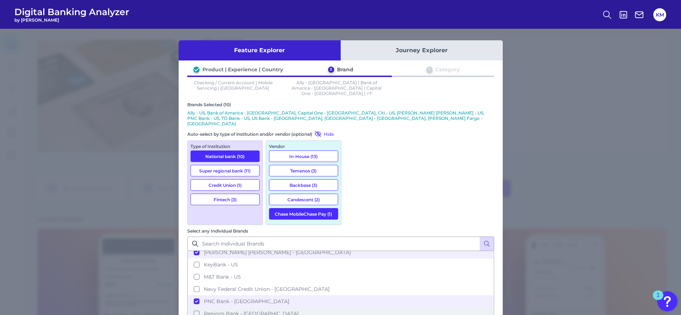
click at [352, 308] on button "Regions Bank - [GEOGRAPHIC_DATA]" at bounding box center [340, 314] width 305 height 12
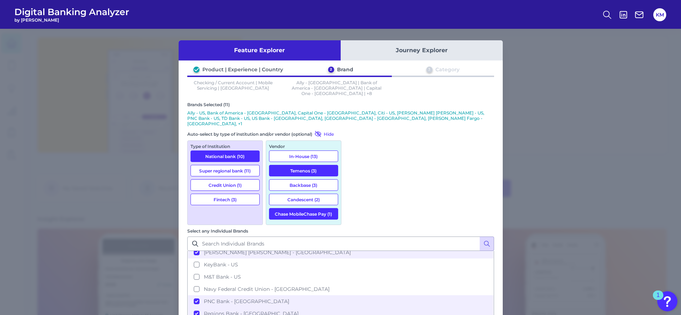
click at [219, 151] on button "National bank (10)" at bounding box center [224, 157] width 69 height 12
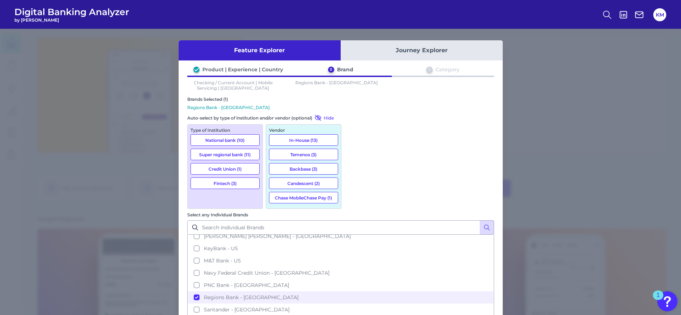
click at [219, 152] on button "Super regional bank (11)" at bounding box center [224, 155] width 69 height 12
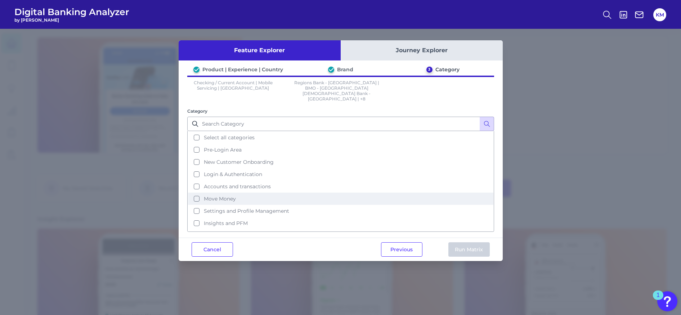
click at [198, 193] on button "Move Money" at bounding box center [340, 199] width 305 height 12
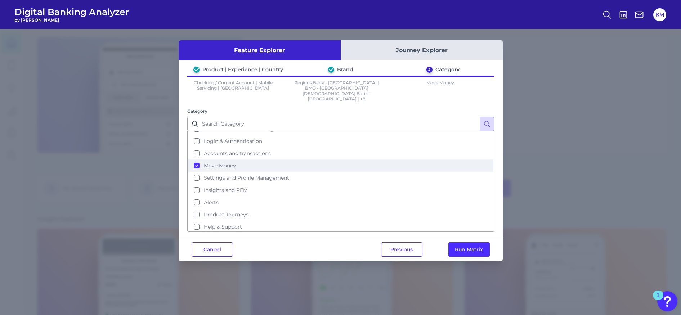
scroll to position [35, 0]
click at [465, 242] on button "Run Matrix" at bounding box center [468, 249] width 41 height 14
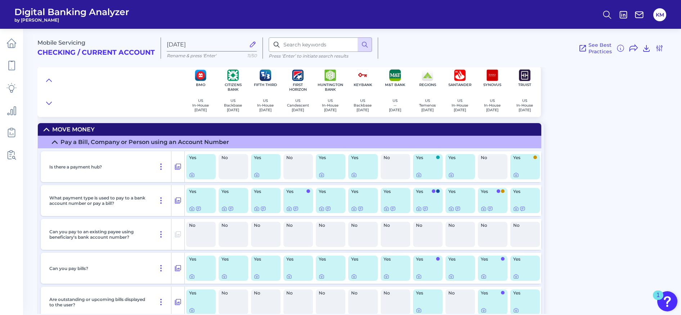
scroll to position [1, 0]
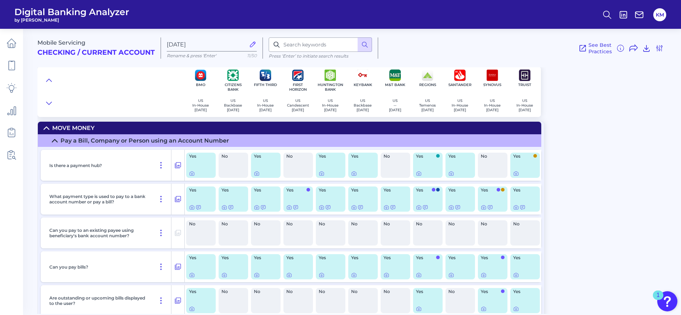
click at [49, 127] on icon at bounding box center [47, 128] width 6 height 6
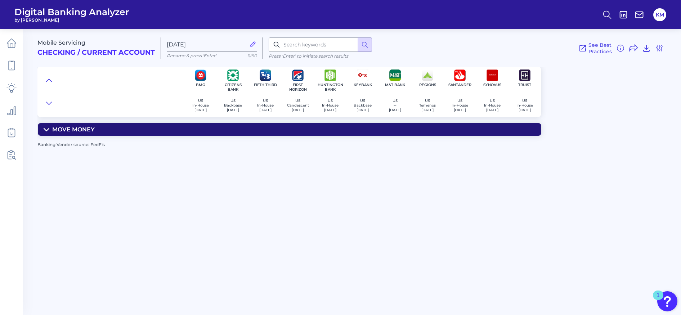
click at [48, 127] on icon at bounding box center [47, 130] width 6 height 6
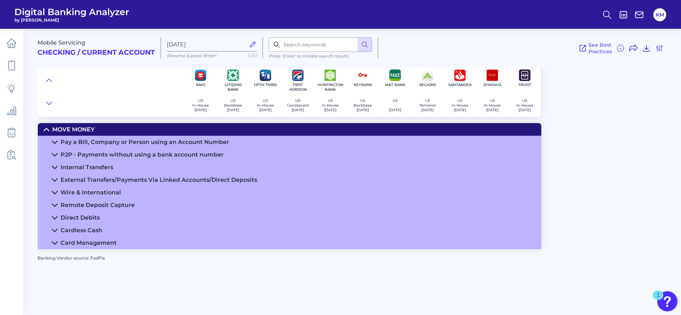
click at [54, 152] on icon at bounding box center [55, 155] width 6 height 6
